Goal: Task Accomplishment & Management: Use online tool/utility

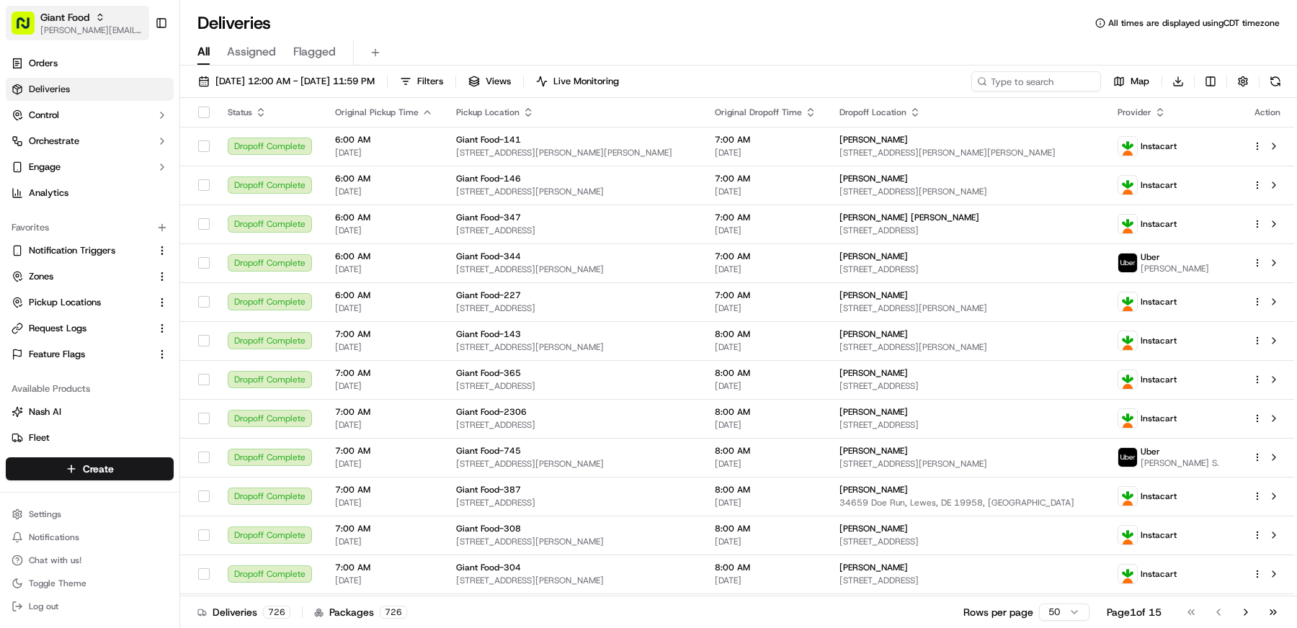
click at [86, 22] on span "Giant Food" at bounding box center [64, 17] width 49 height 14
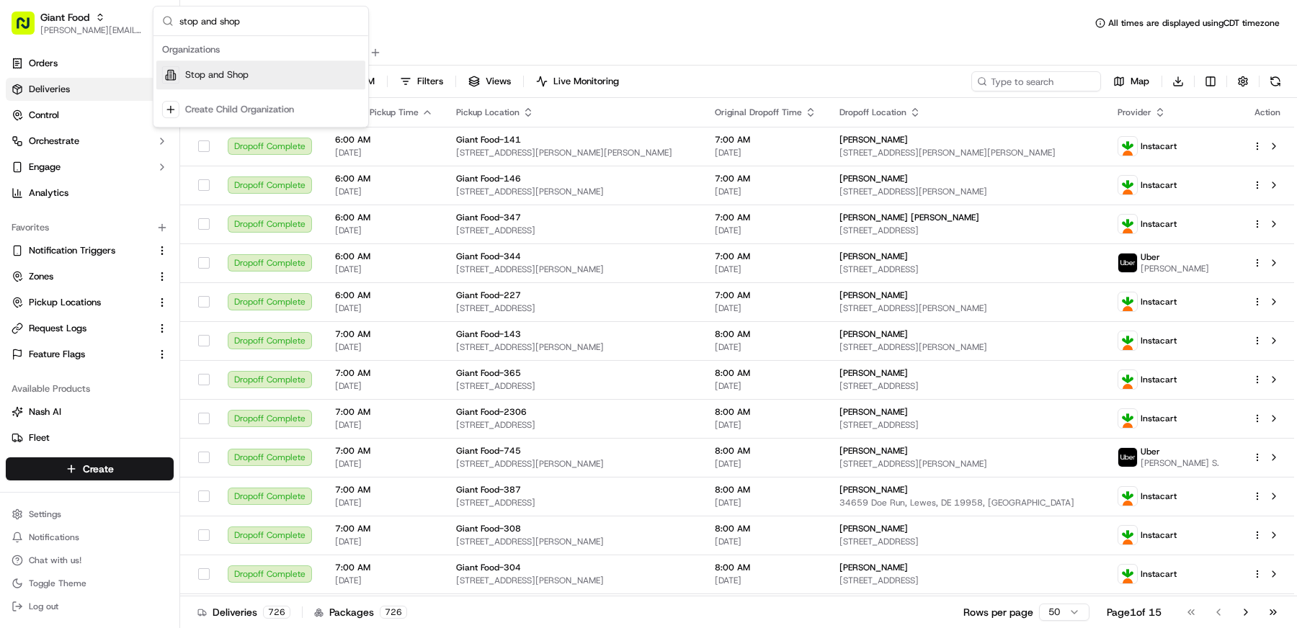
type input "stop and shop"
click at [259, 76] on div "Stop and Shop" at bounding box center [260, 75] width 209 height 29
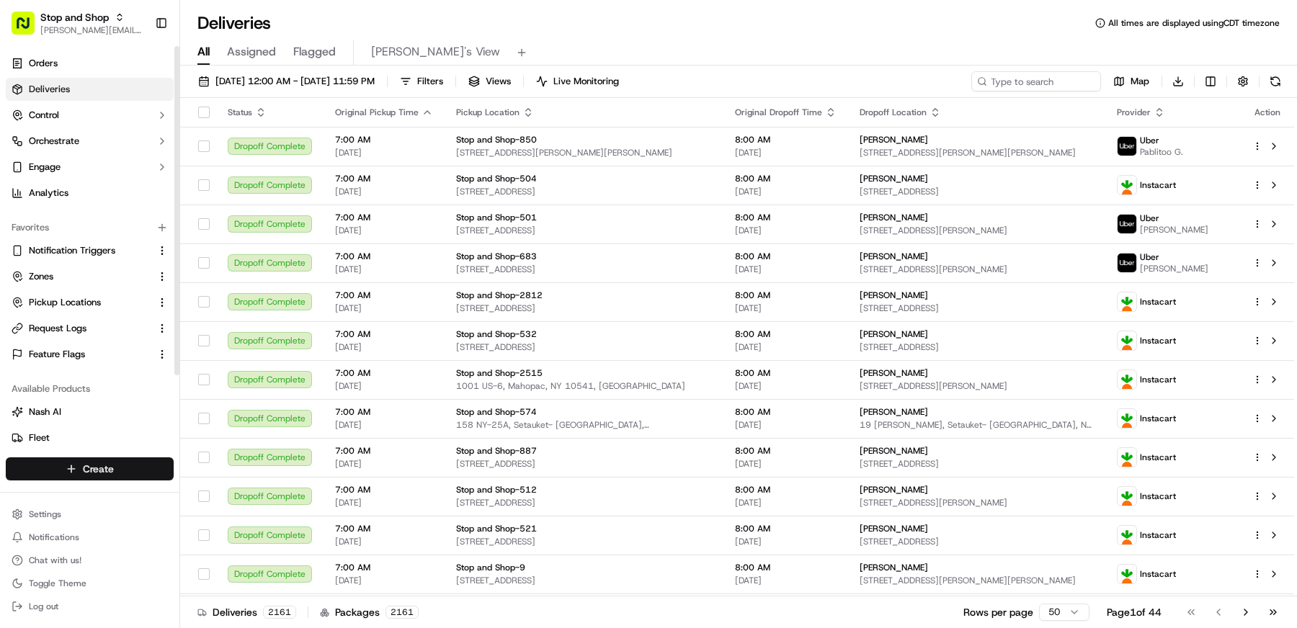
click at [103, 468] on html "Stop and Shop [EMAIL_ADDRESS][DOMAIN_NAME] Toggle Sidebar Orders Deliveries Con…" at bounding box center [648, 314] width 1297 height 628
click at [263, 550] on link "CSV Upload" at bounding box center [261, 548] width 161 height 26
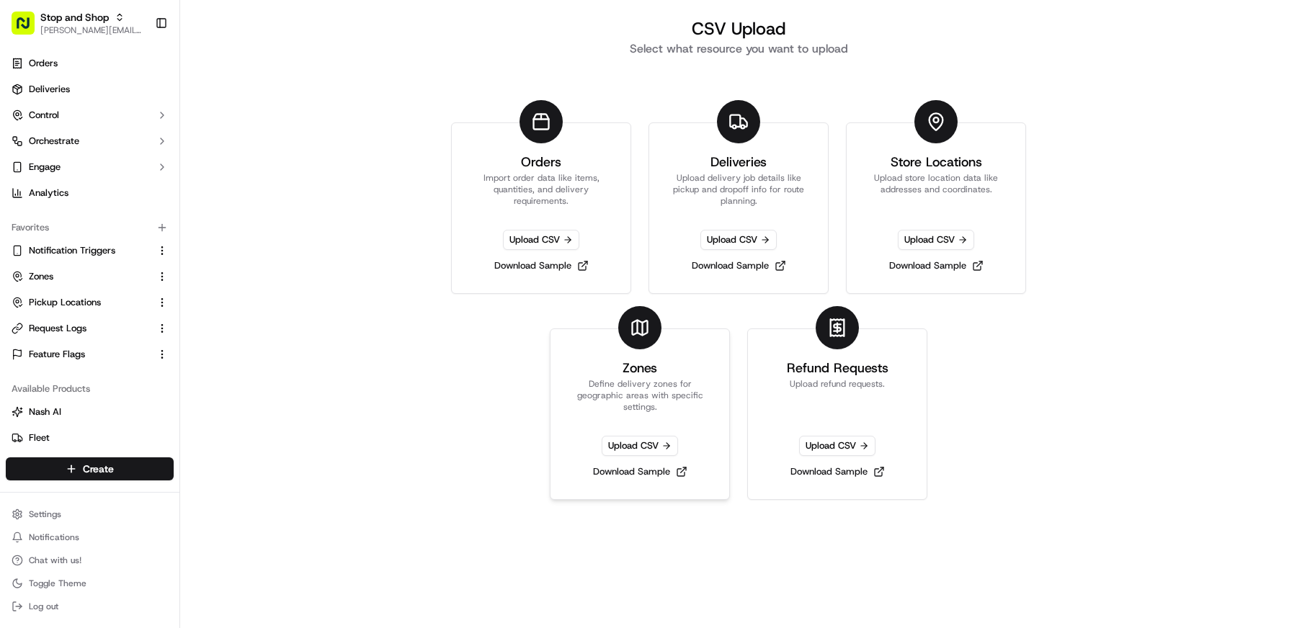
click at [653, 385] on p "Define delivery zones for geographic areas with specific settings." at bounding box center [640, 395] width 144 height 35
